Goal: Task Accomplishment & Management: Use online tool/utility

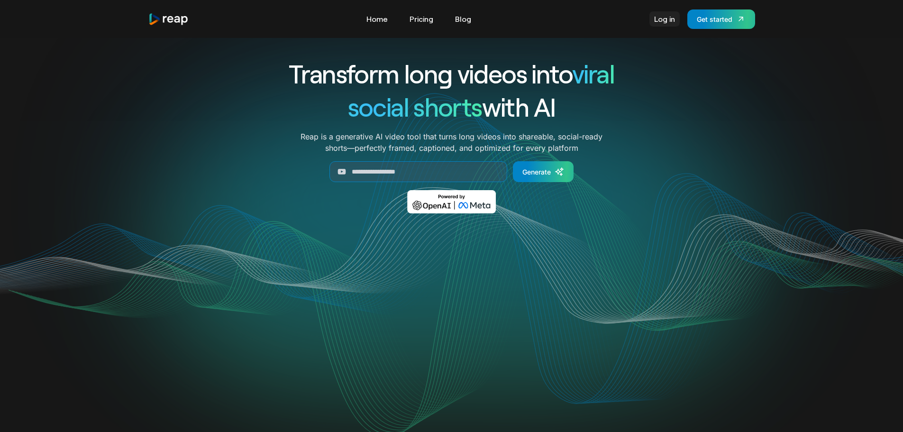
drag, startPoint x: 0, startPoint y: 0, endPoint x: 665, endPoint y: 18, distance: 665.6
click at [665, 18] on link "Log in" at bounding box center [664, 18] width 30 height 15
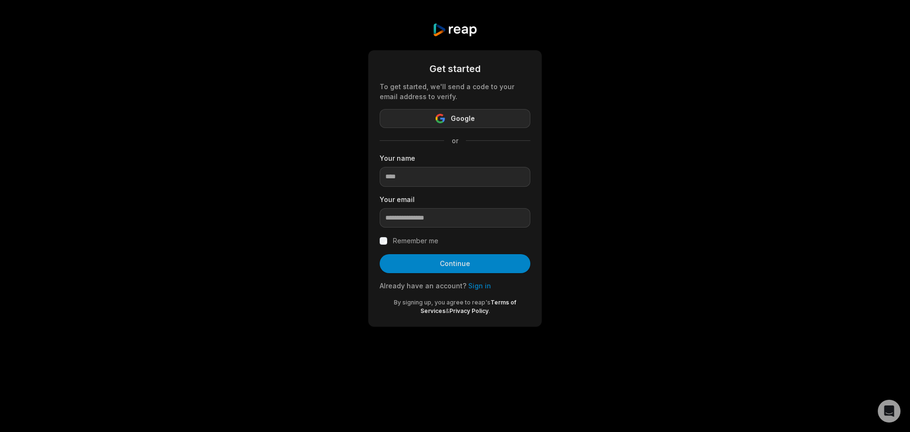
click at [472, 117] on span "Google" at bounding box center [463, 118] width 24 height 11
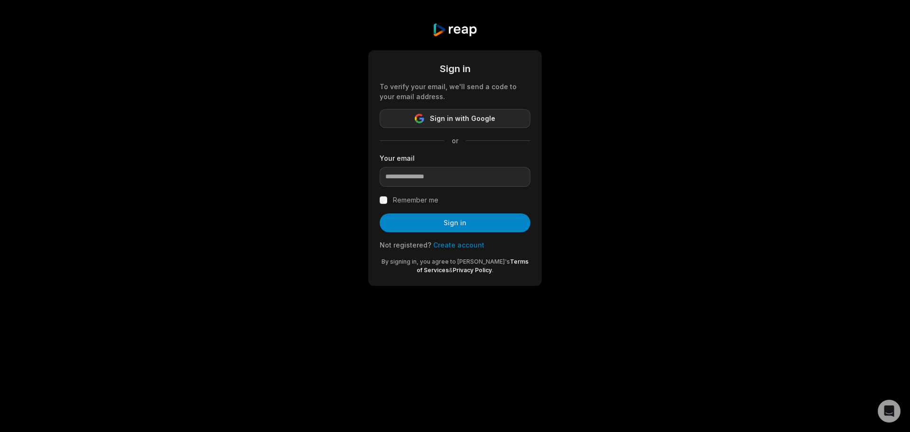
click at [481, 120] on span "Sign in with Google" at bounding box center [462, 118] width 65 height 11
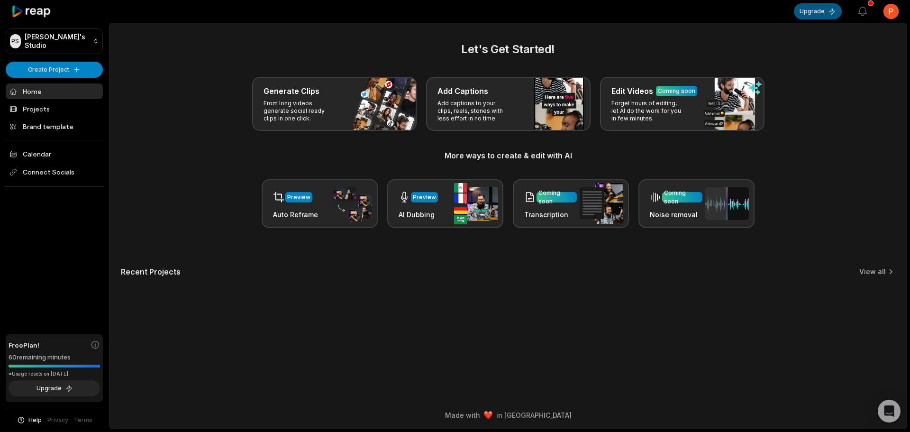
click at [824, 9] on button "Upgrade" at bounding box center [818, 11] width 48 height 16
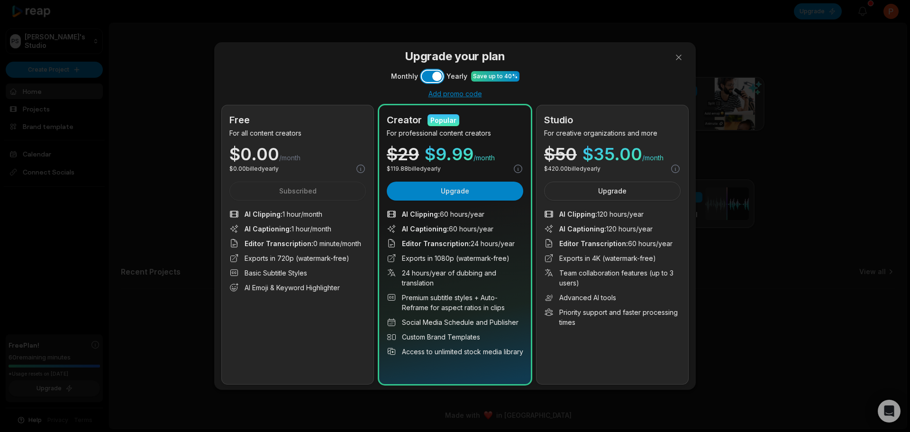
click at [424, 77] on button "Use setting" at bounding box center [432, 76] width 21 height 11
click at [675, 53] on button at bounding box center [678, 57] width 19 height 19
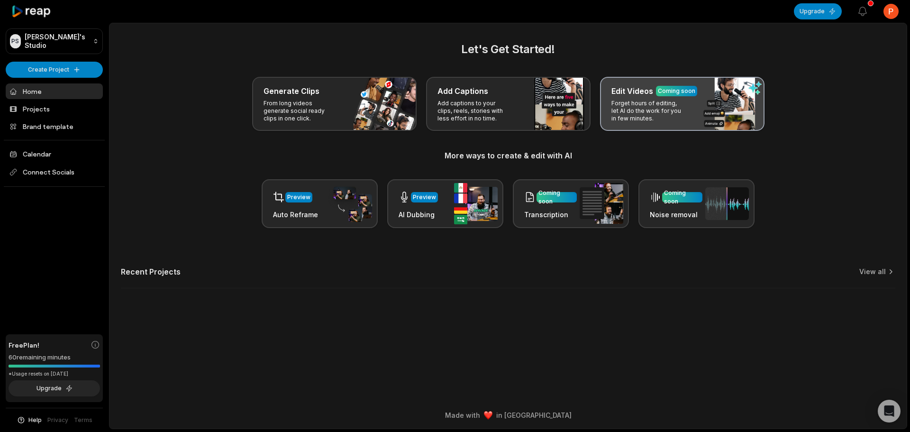
drag, startPoint x: 659, startPoint y: 105, endPoint x: 616, endPoint y: 102, distance: 42.7
click at [616, 102] on p "Forget hours of editing, let AI do the work for you in few minutes." at bounding box center [647, 111] width 73 height 23
click at [630, 94] on h3 "Edit Videos" at bounding box center [632, 90] width 42 height 11
click at [619, 108] on p "Forget hours of editing, let AI do the work for you in few minutes." at bounding box center [647, 111] width 73 height 23
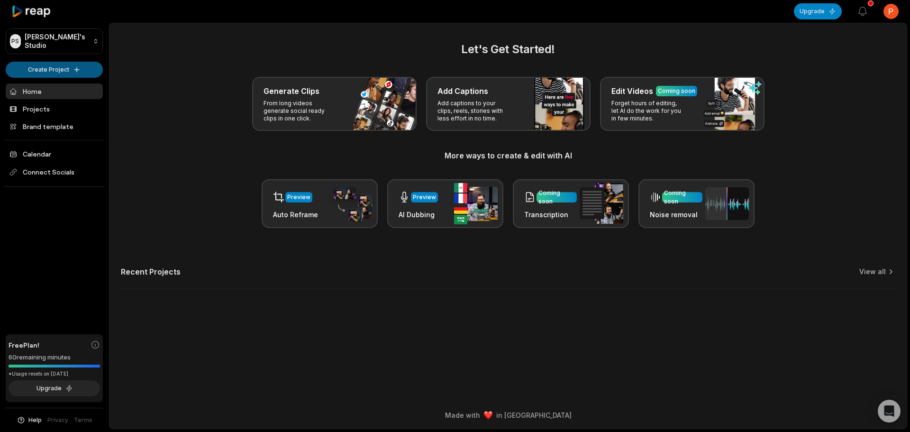
click at [36, 67] on html "PS Peter's Studio Create Project Home Projects Brand template Calendar Connect …" at bounding box center [455, 216] width 910 height 432
click at [55, 89] on link "Create Clips" at bounding box center [54, 89] width 92 height 16
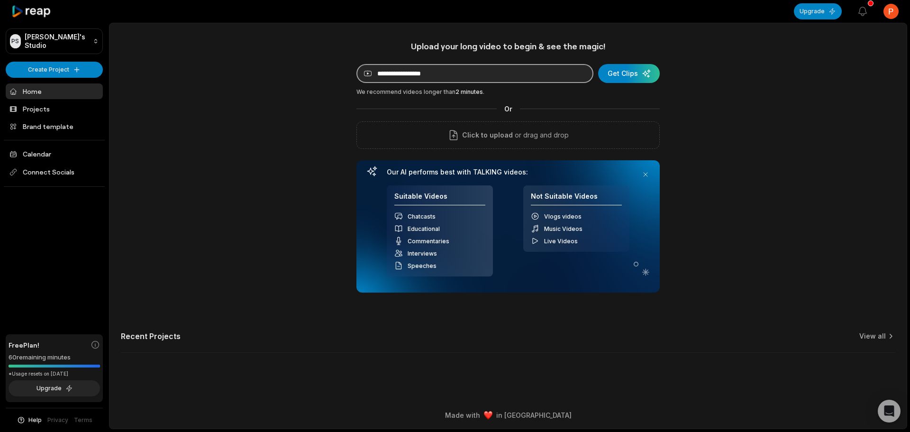
click at [413, 72] on input at bounding box center [474, 73] width 237 height 19
paste input "**********"
type input "**********"
click at [631, 72] on div "submit" at bounding box center [630, 73] width 62 height 19
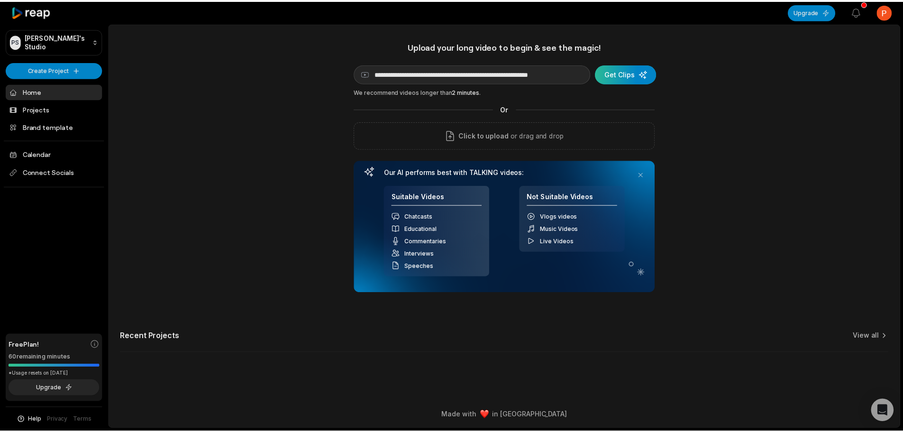
scroll to position [0, 0]
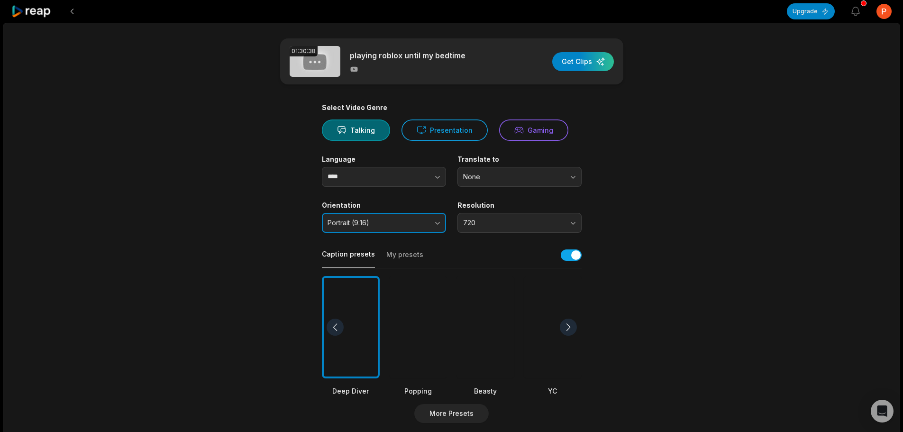
click at [426, 223] on span "Portrait (9:16)" at bounding box center [377, 222] width 100 height 9
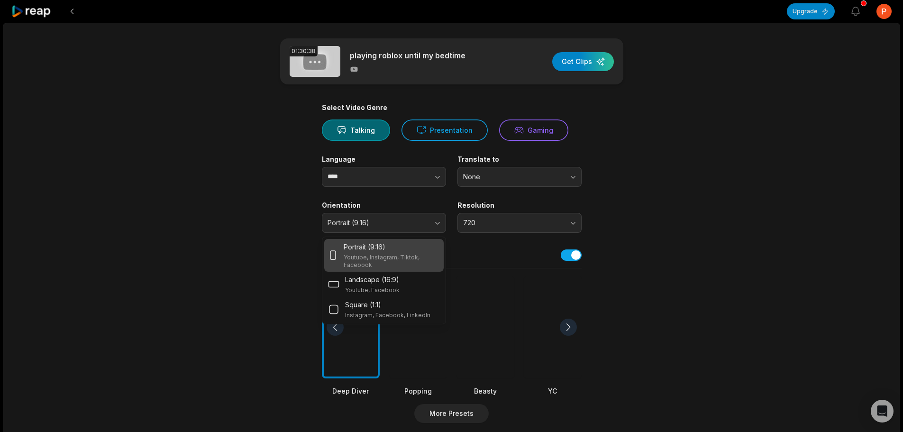
click at [243, 207] on main "01:30:38 playing roblox until my bedtime Get Clips Select Video Genre Talking P…" at bounding box center [451, 326] width 459 height 576
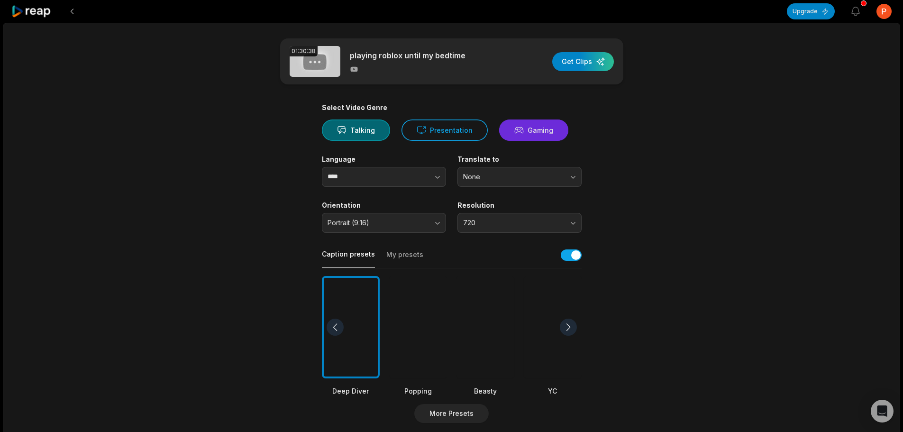
click at [542, 129] on button "Gaming" at bounding box center [533, 129] width 69 height 21
click at [390, 179] on input "****" at bounding box center [384, 177] width 124 height 20
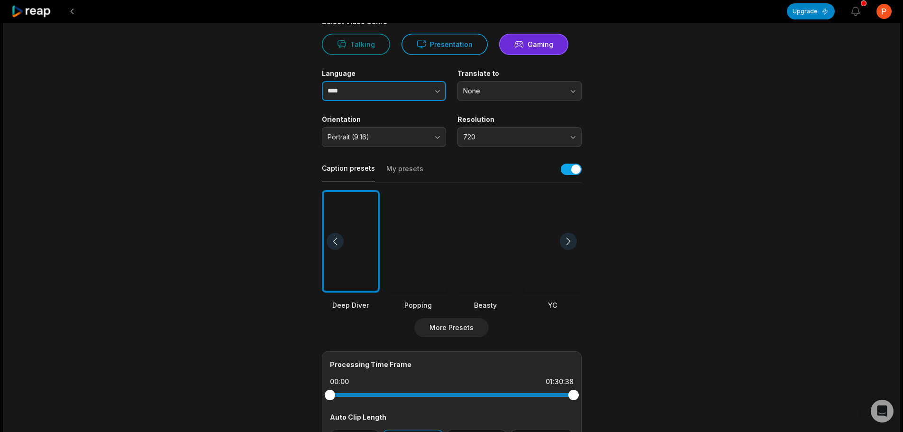
scroll to position [95, 0]
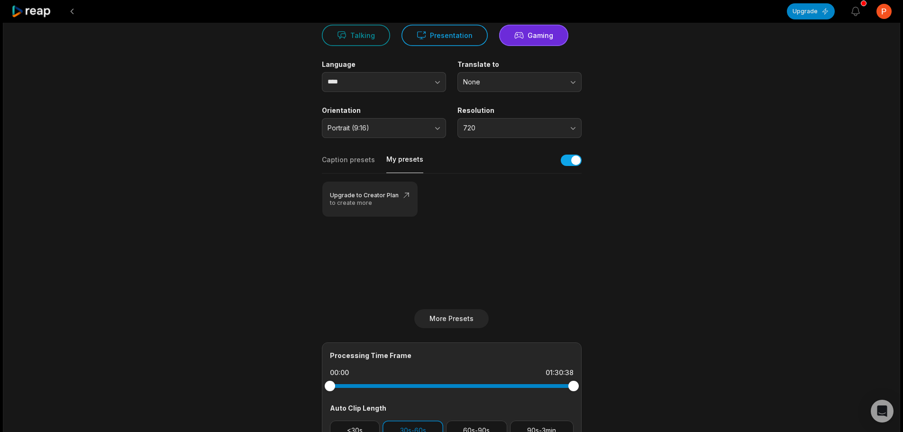
click at [397, 163] on button "My presets" at bounding box center [404, 163] width 37 height 18
click at [357, 160] on button "Caption presets" at bounding box center [348, 164] width 53 height 18
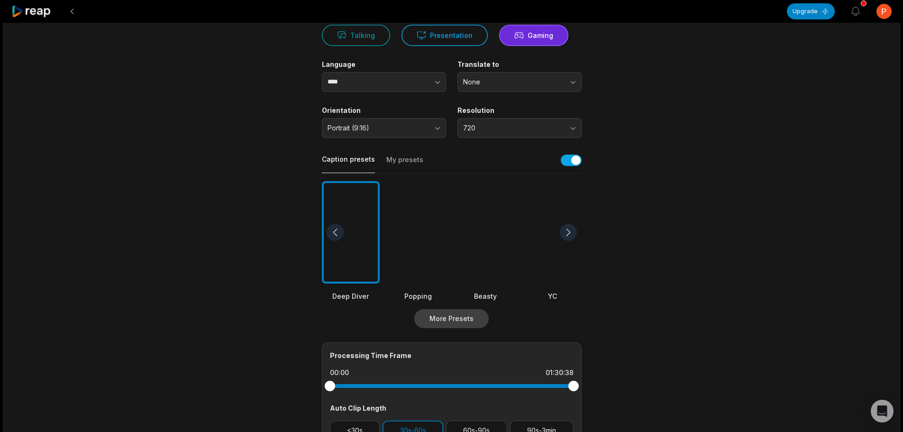
click at [451, 317] on button "More Presets" at bounding box center [451, 318] width 74 height 19
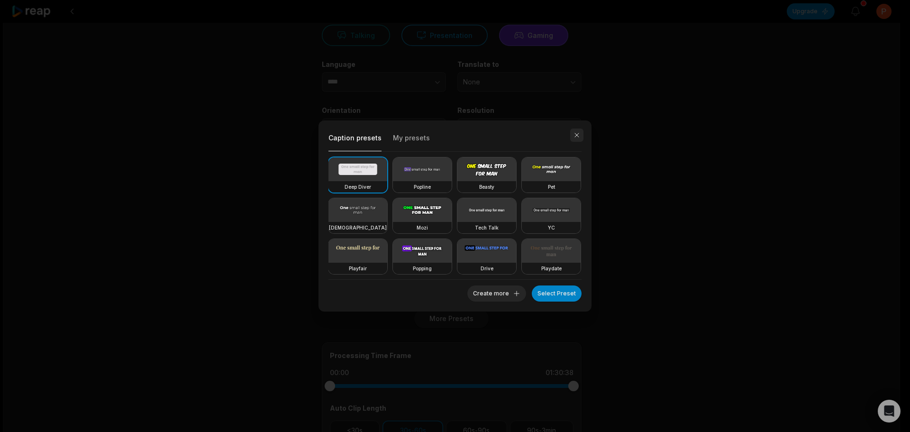
click at [573, 132] on button "button" at bounding box center [576, 134] width 13 height 13
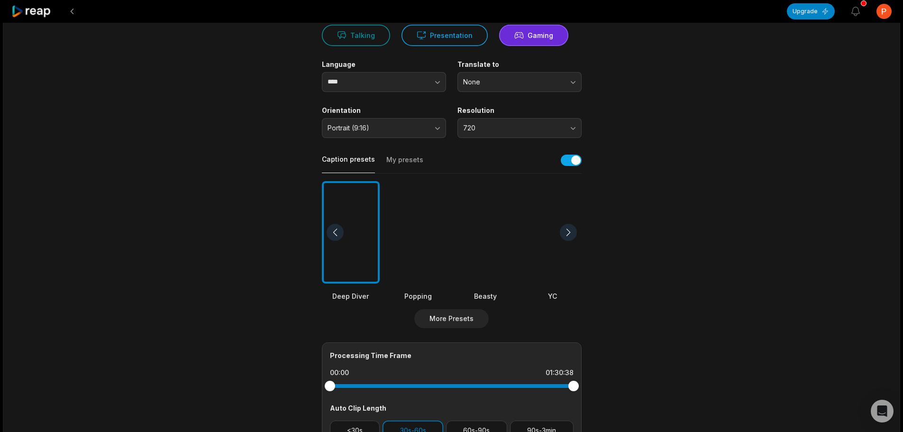
click at [492, 235] on div at bounding box center [485, 232] width 58 height 103
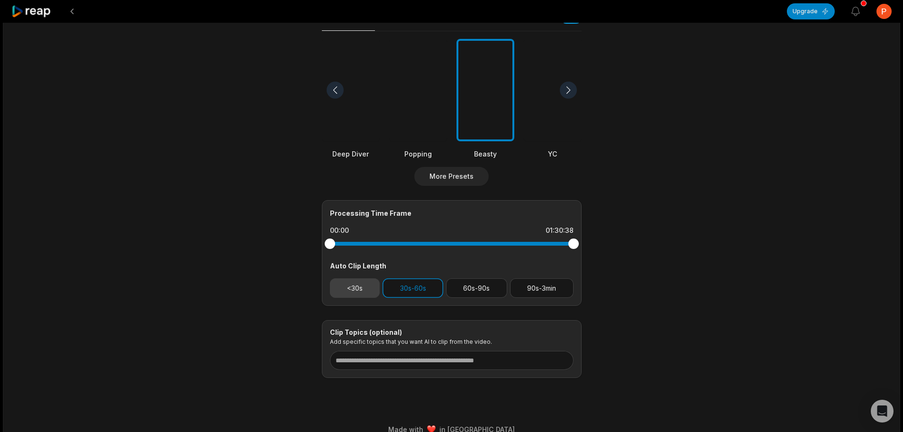
scroll to position [251, 0]
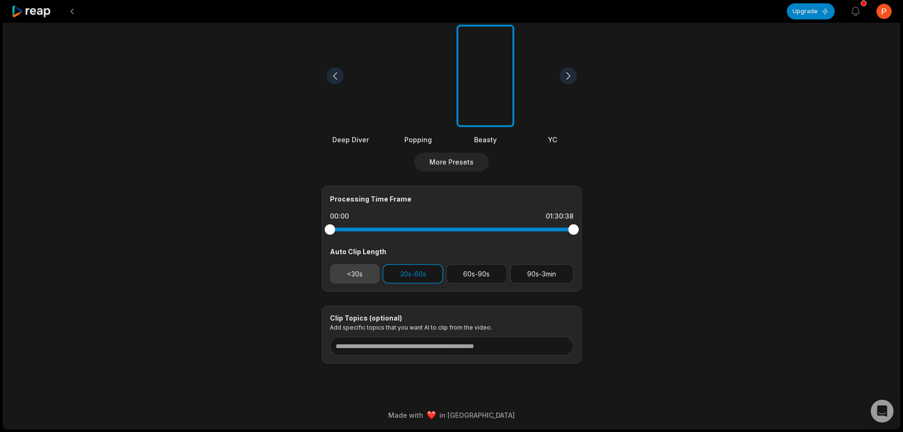
click at [366, 272] on button "<30s" at bounding box center [355, 273] width 50 height 19
click at [399, 269] on button "30s-60s" at bounding box center [412, 273] width 61 height 19
click at [371, 274] on button "<30s" at bounding box center [355, 273] width 50 height 19
click at [401, 274] on button "30s-60s" at bounding box center [412, 273] width 61 height 19
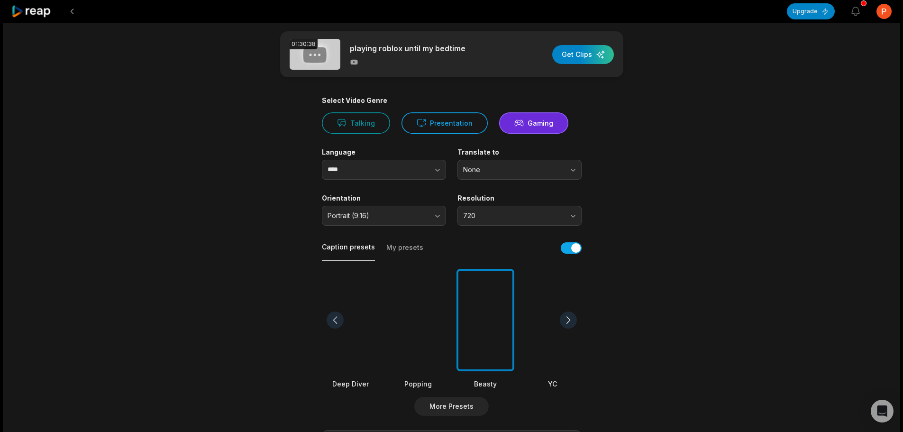
scroll to position [0, 0]
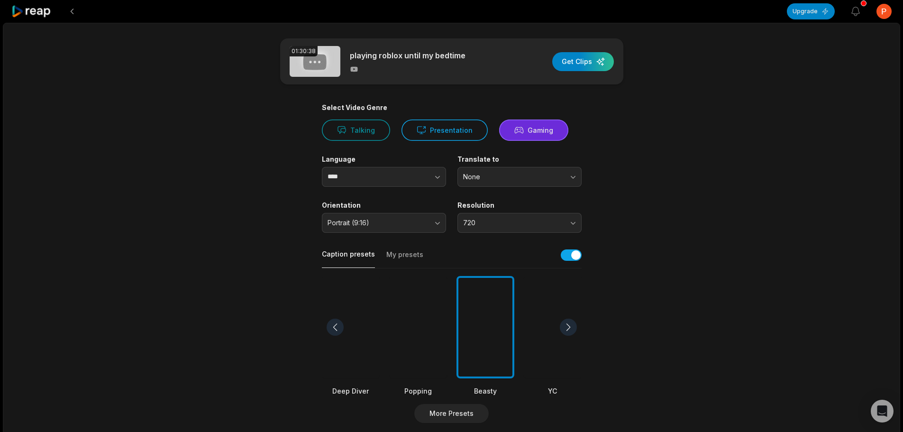
click at [539, 134] on button "Gaming" at bounding box center [533, 129] width 69 height 21
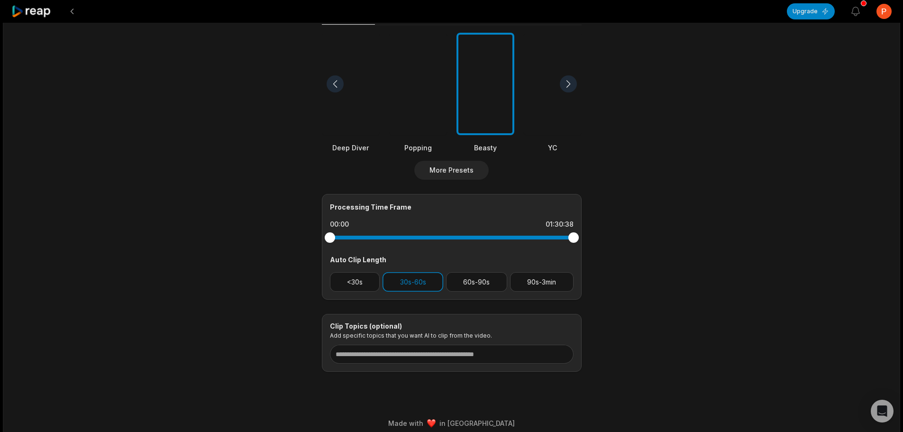
scroll to position [251, 0]
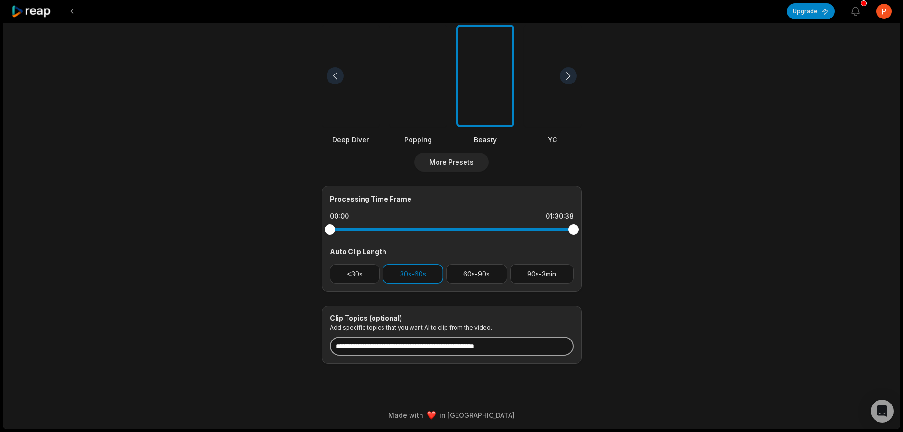
click at [445, 343] on input at bounding box center [452, 345] width 244 height 19
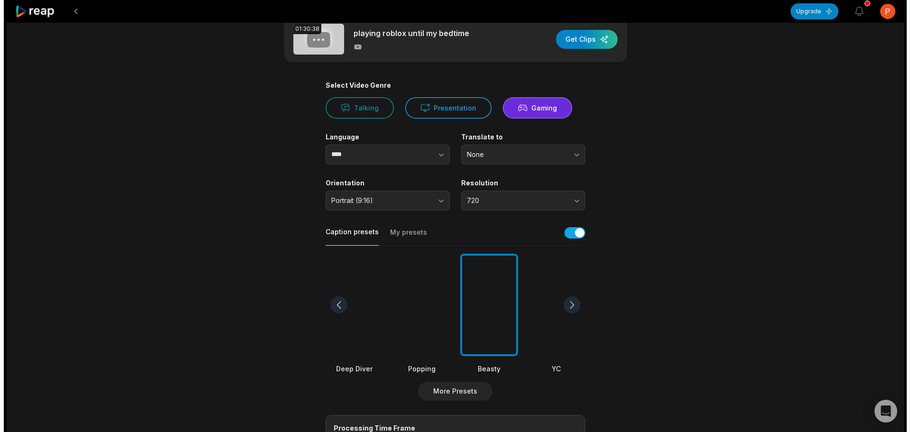
scroll to position [0, 0]
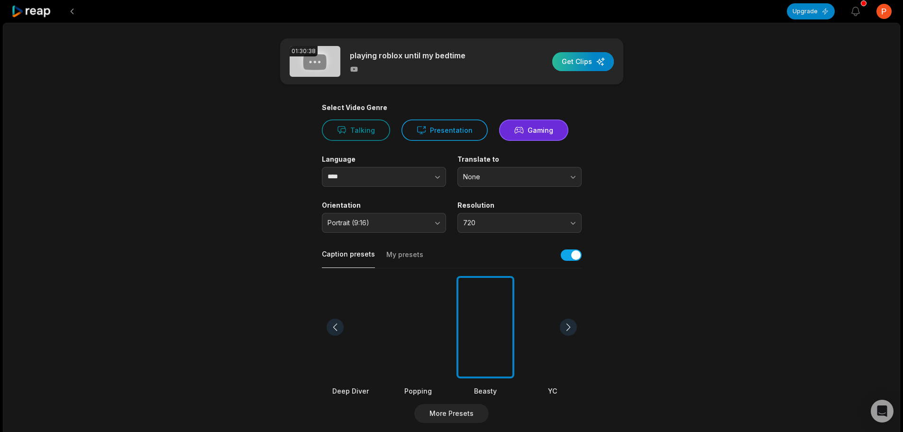
click at [584, 60] on div "button" at bounding box center [583, 61] width 62 height 19
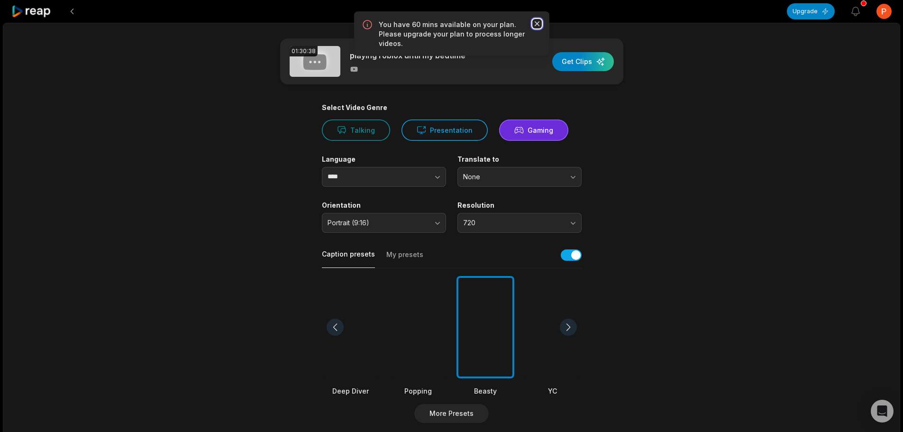
click at [537, 24] on icon "button" at bounding box center [536, 23] width 5 height 5
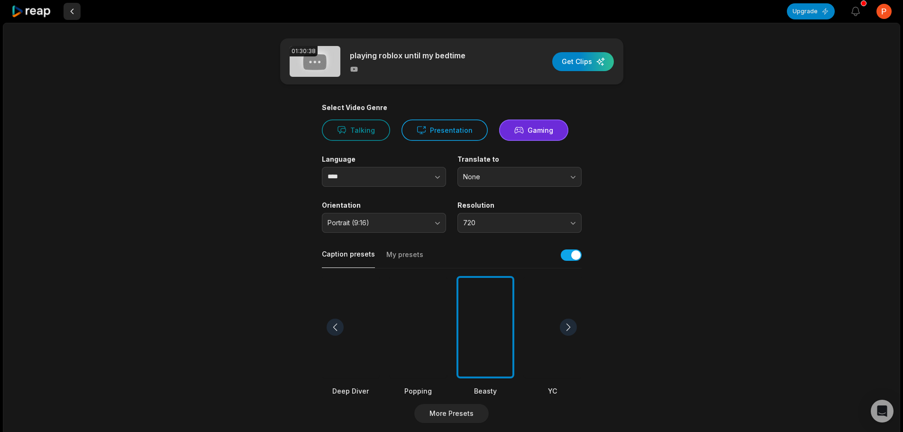
click at [75, 9] on button at bounding box center [71, 11] width 17 height 17
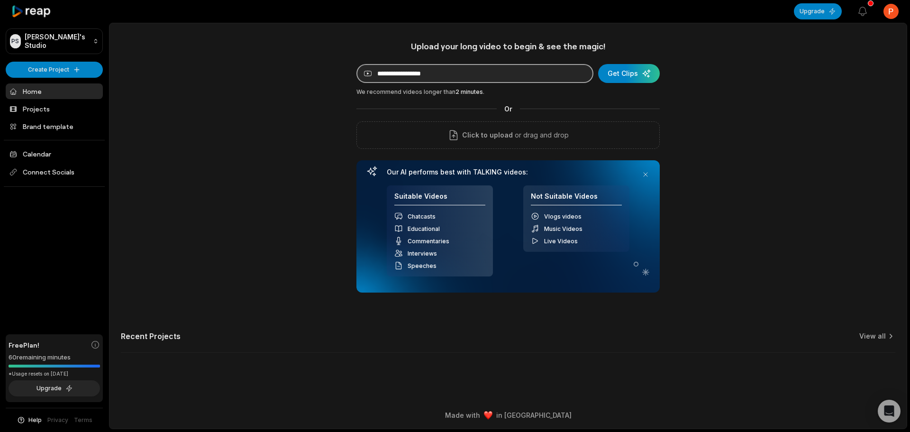
click at [449, 73] on input at bounding box center [474, 73] width 237 height 19
paste input "**********"
type input "**********"
click at [617, 72] on div "submit" at bounding box center [630, 73] width 62 height 19
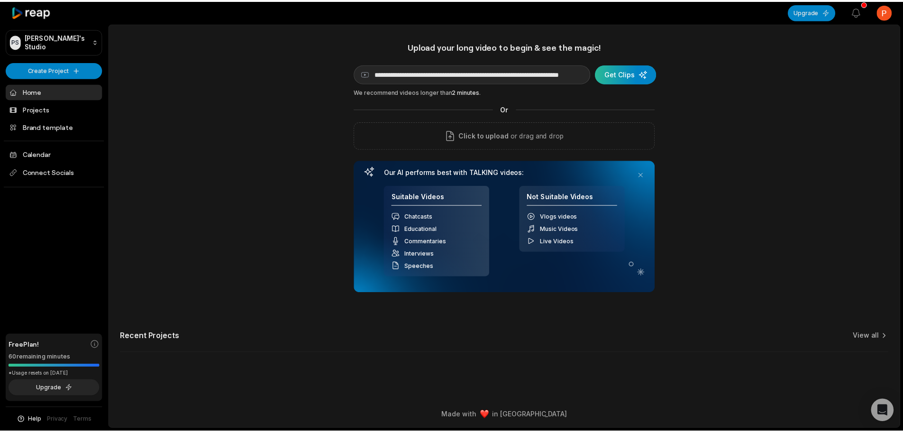
scroll to position [0, 0]
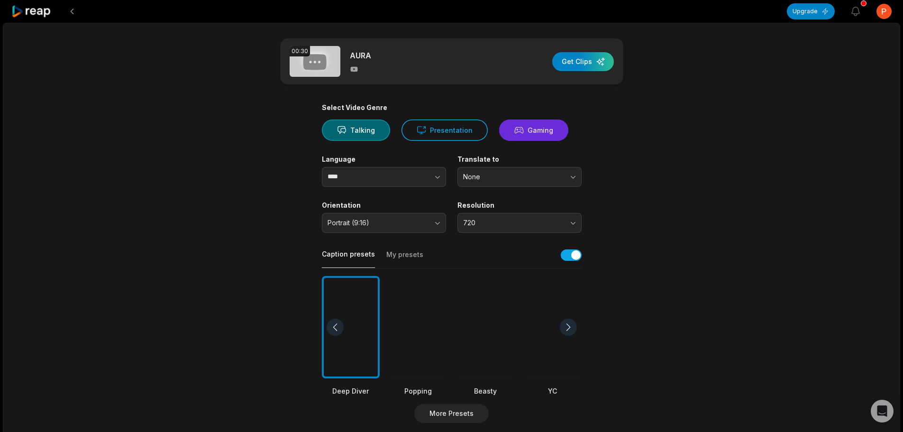
click at [532, 127] on button "Gaming" at bounding box center [533, 129] width 69 height 21
click at [476, 315] on div at bounding box center [485, 327] width 58 height 103
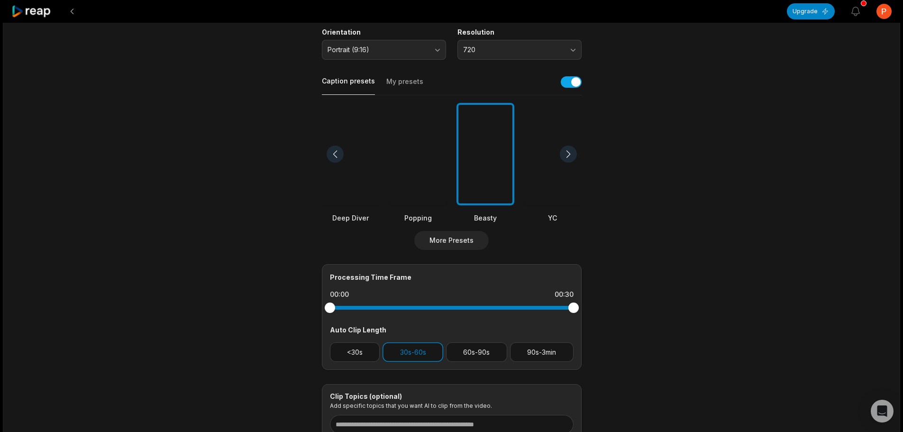
scroll to position [251, 0]
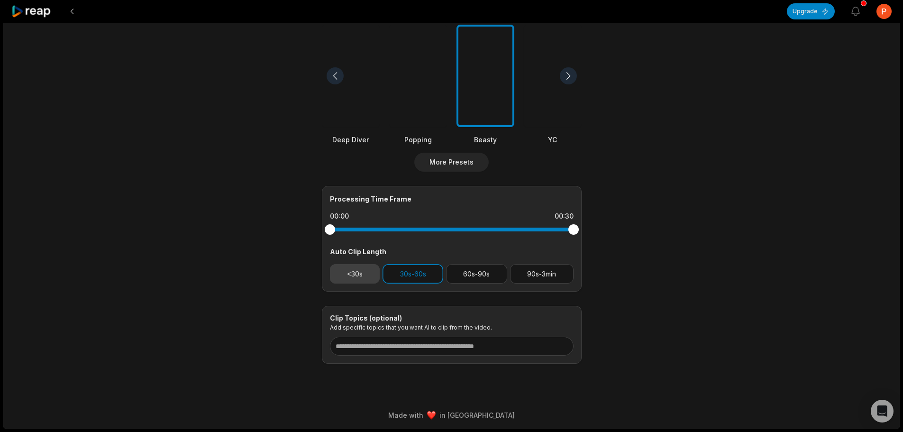
click at [349, 273] on button "<30s" at bounding box center [355, 273] width 50 height 19
click at [395, 272] on button "30s-60s" at bounding box center [412, 273] width 61 height 19
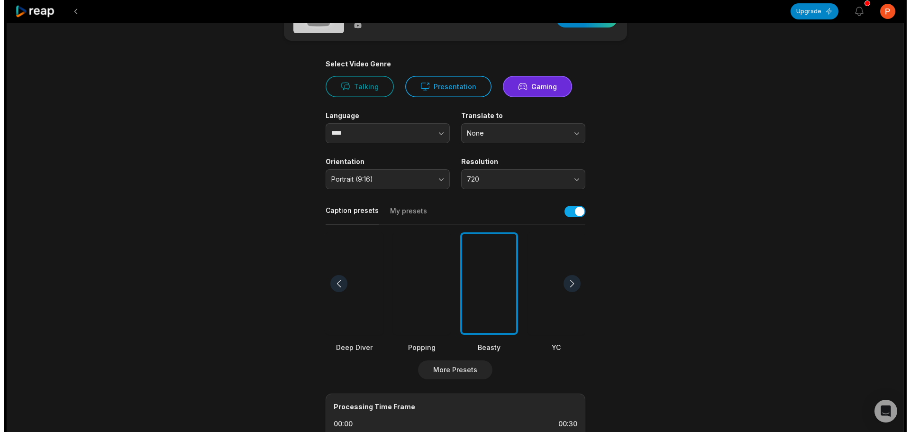
scroll to position [0, 0]
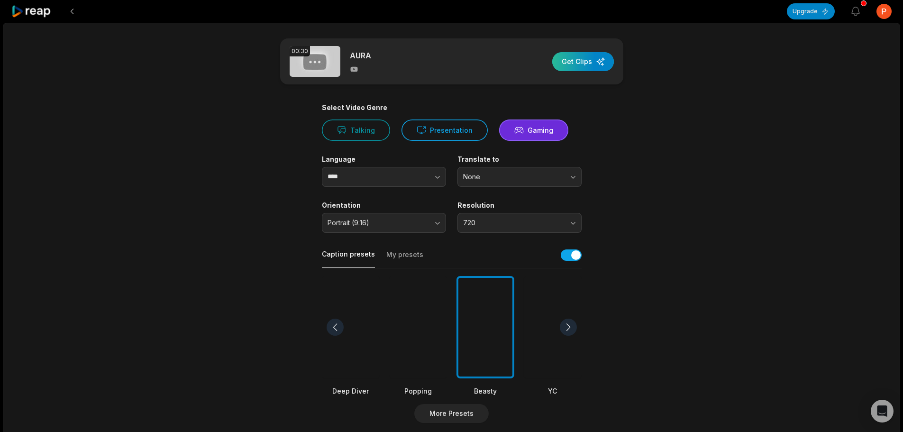
click at [578, 64] on div "button" at bounding box center [583, 61] width 62 height 19
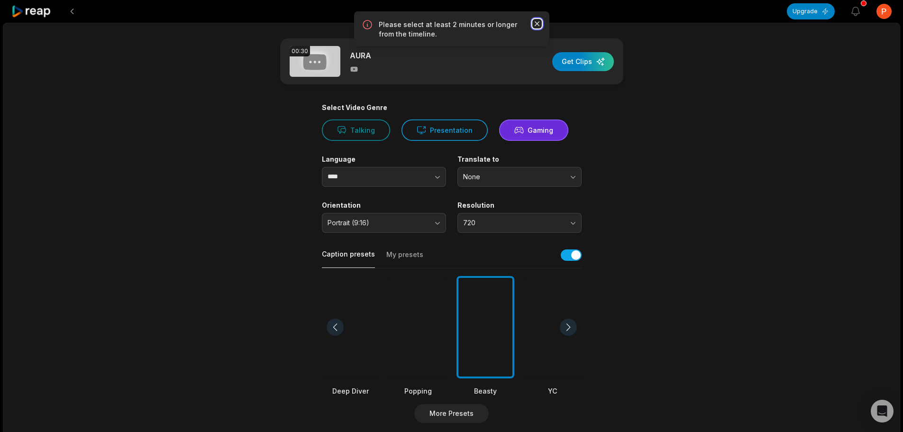
click at [538, 24] on icon "button" at bounding box center [536, 23] width 9 height 9
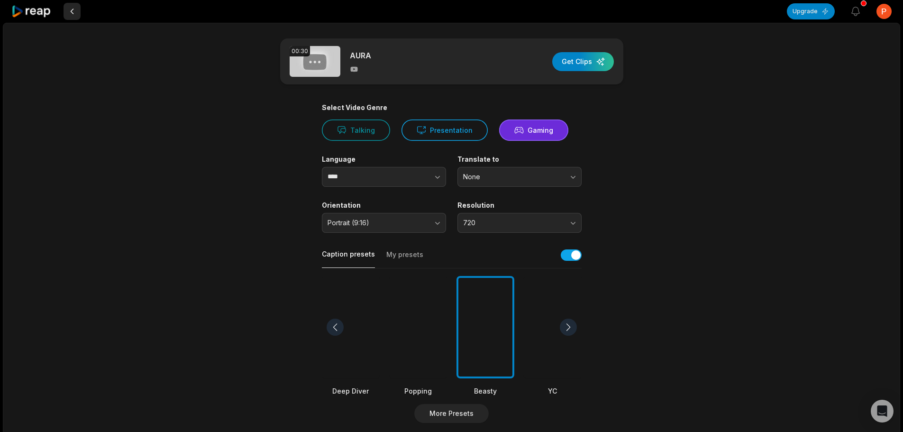
click at [77, 8] on button at bounding box center [71, 11] width 17 height 17
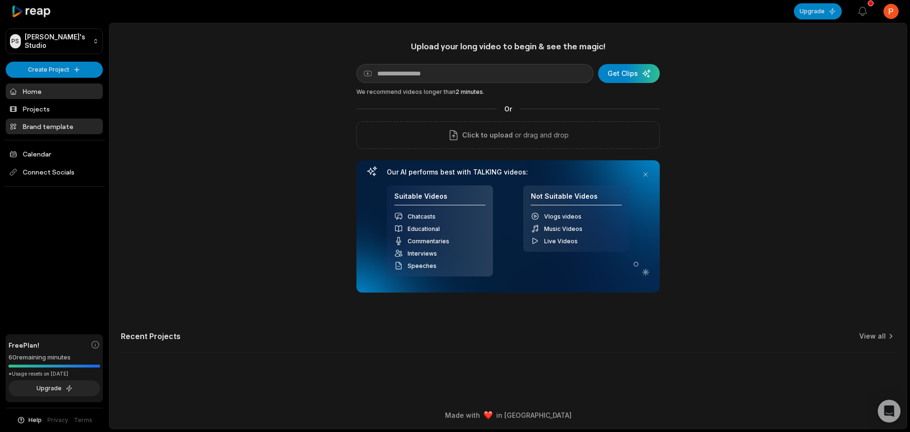
click at [68, 127] on link "Brand template" at bounding box center [54, 126] width 97 height 16
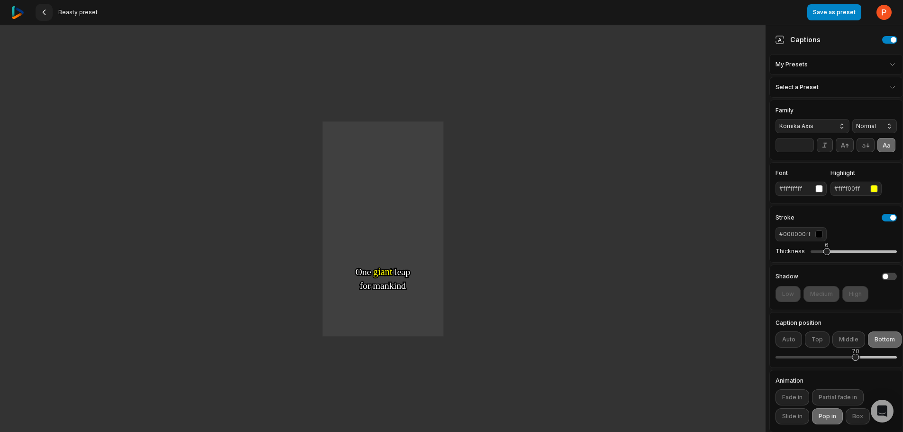
click at [50, 12] on button at bounding box center [44, 12] width 17 height 17
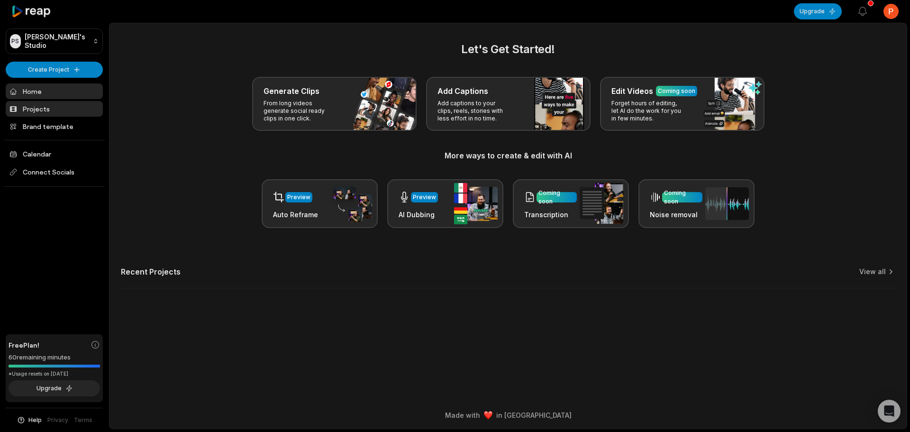
click at [38, 115] on link "Projects" at bounding box center [54, 109] width 97 height 16
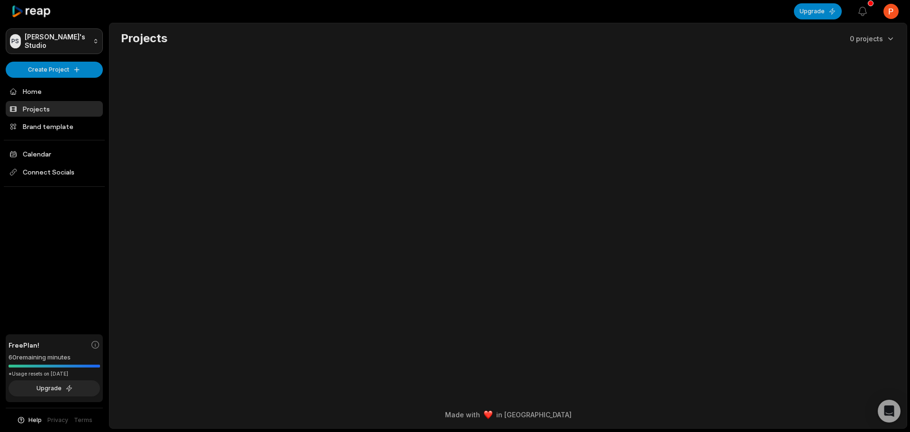
click at [62, 42] on html "PS [PERSON_NAME]'s Studio Create Project Home Projects Brand template Calendar …" at bounding box center [455, 216] width 910 height 432
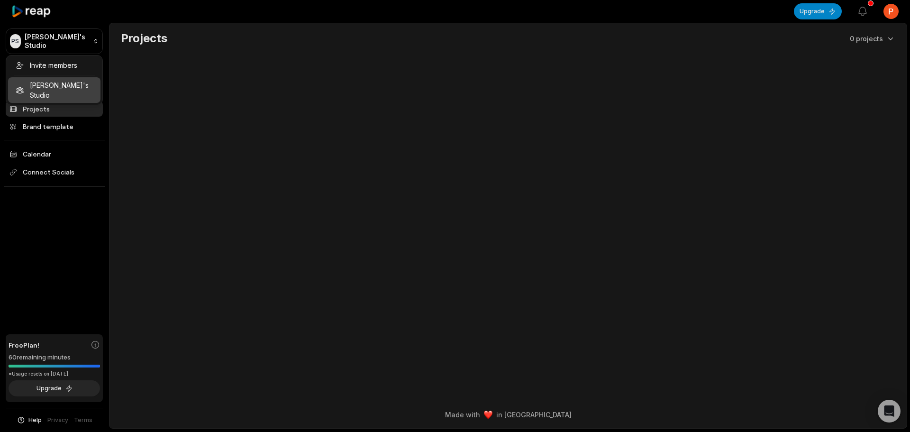
click at [221, 174] on html "PS [PERSON_NAME]'s Studio Create Project Home Projects Brand template Calendar …" at bounding box center [455, 216] width 910 height 432
click at [77, 108] on link "Projects" at bounding box center [54, 109] width 97 height 16
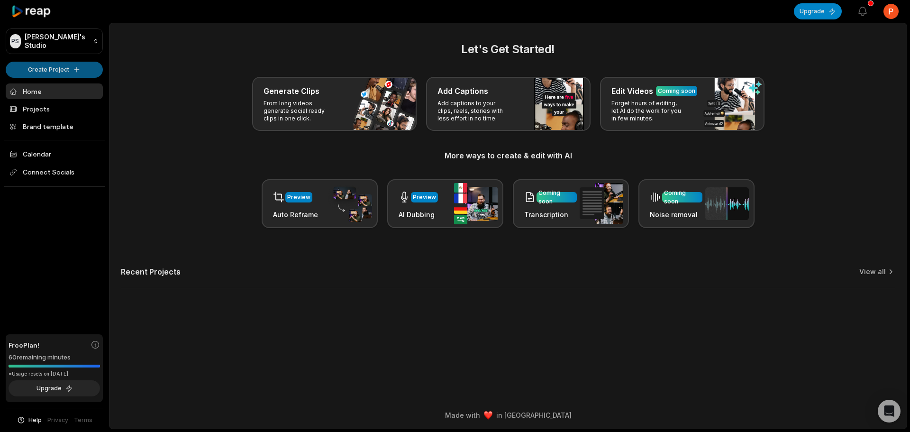
click at [56, 70] on html "PS [PERSON_NAME]'s Studio Create Project Home Projects Brand template Calendar …" at bounding box center [455, 216] width 910 height 432
click at [57, 86] on link "Create Clips" at bounding box center [54, 89] width 92 height 16
click at [46, 67] on html "PS [PERSON_NAME]'s Studio Create Project Home Projects Brand template Calendar …" at bounding box center [455, 216] width 910 height 432
click at [57, 104] on link "Add Captions" at bounding box center [54, 105] width 92 height 16
click at [56, 67] on html "PS [PERSON_NAME]'s Studio Create Project Home Projects Brand template Calendar …" at bounding box center [455, 216] width 910 height 432
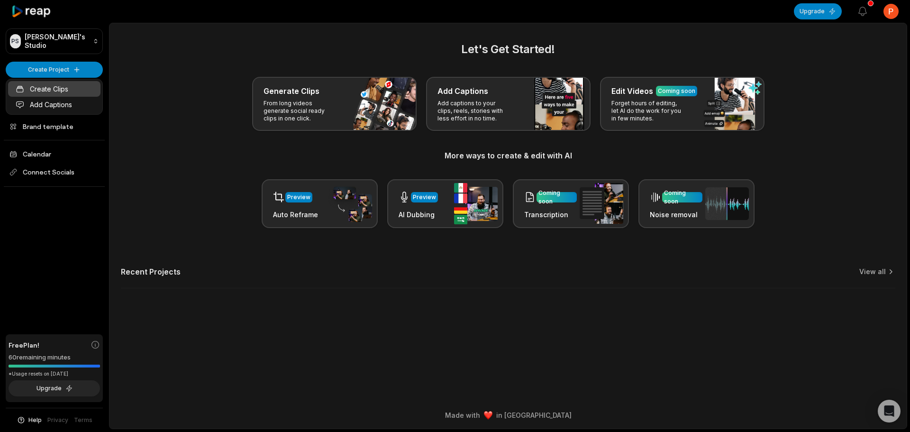
click at [63, 89] on link "Create Clips" at bounding box center [54, 89] width 92 height 16
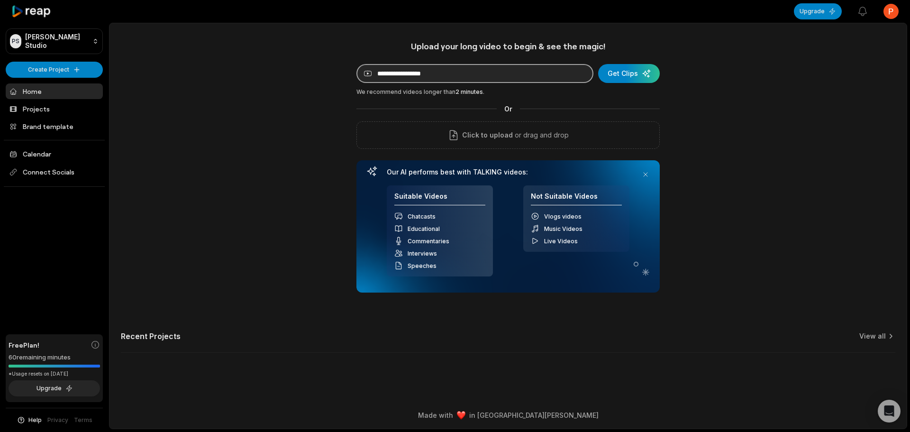
click at [461, 66] on input at bounding box center [474, 73] width 237 height 19
type input "*"
paste input "**********"
type input "**********"
click at [632, 72] on div "submit" at bounding box center [629, 73] width 62 height 19
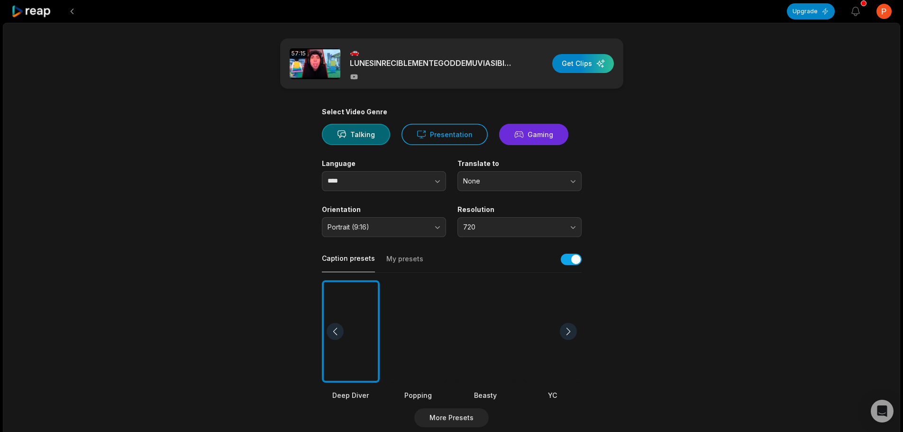
click at [518, 135] on icon at bounding box center [519, 134] width 8 height 6
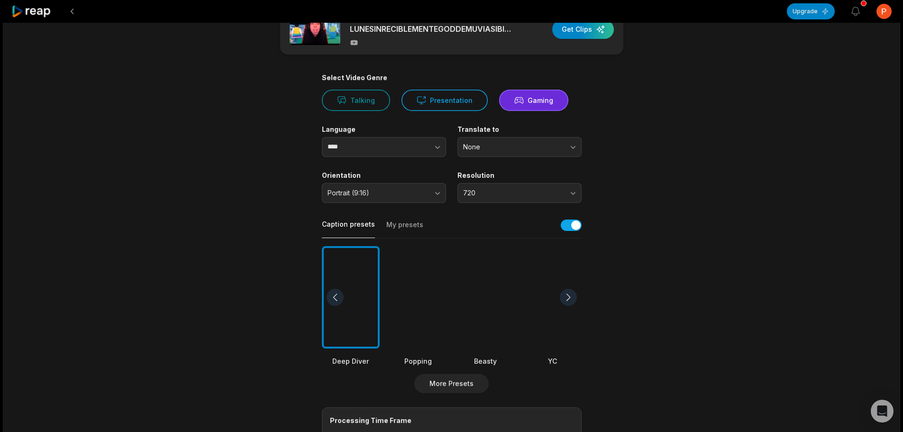
scroll to position [142, 0]
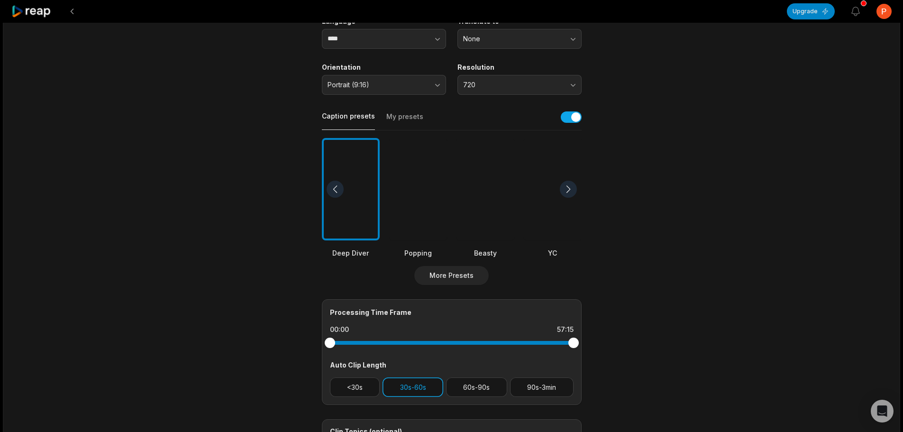
click at [410, 388] on button "30s-60s" at bounding box center [412, 386] width 61 height 19
click at [399, 386] on button "30s-60s" at bounding box center [412, 386] width 61 height 19
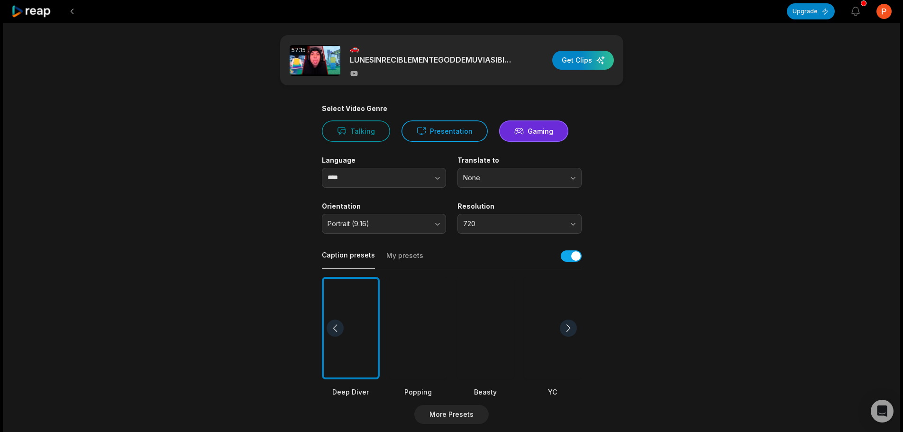
scroll to position [0, 0]
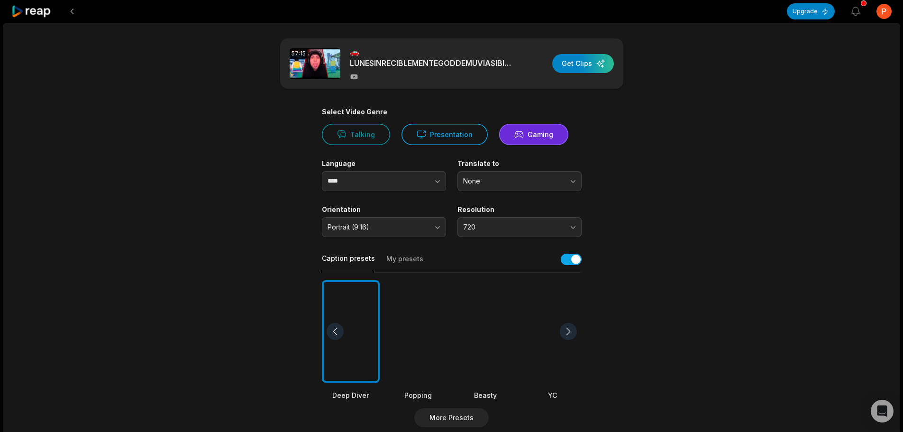
click at [477, 305] on div at bounding box center [485, 331] width 58 height 103
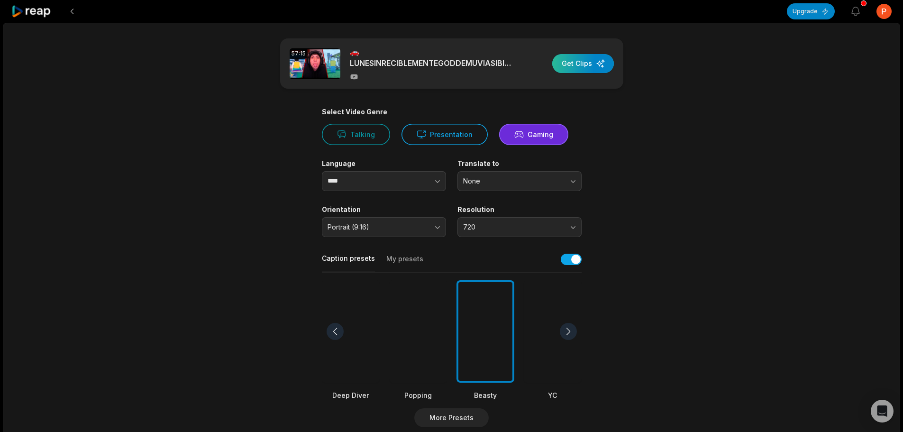
click at [582, 64] on div "button" at bounding box center [583, 63] width 62 height 19
